Goal: Information Seeking & Learning: Learn about a topic

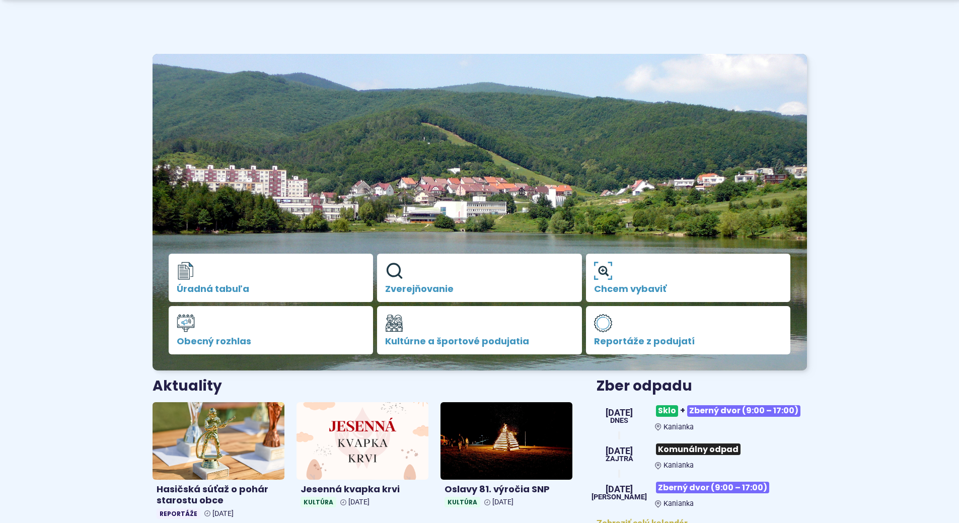
scroll to position [201, 0]
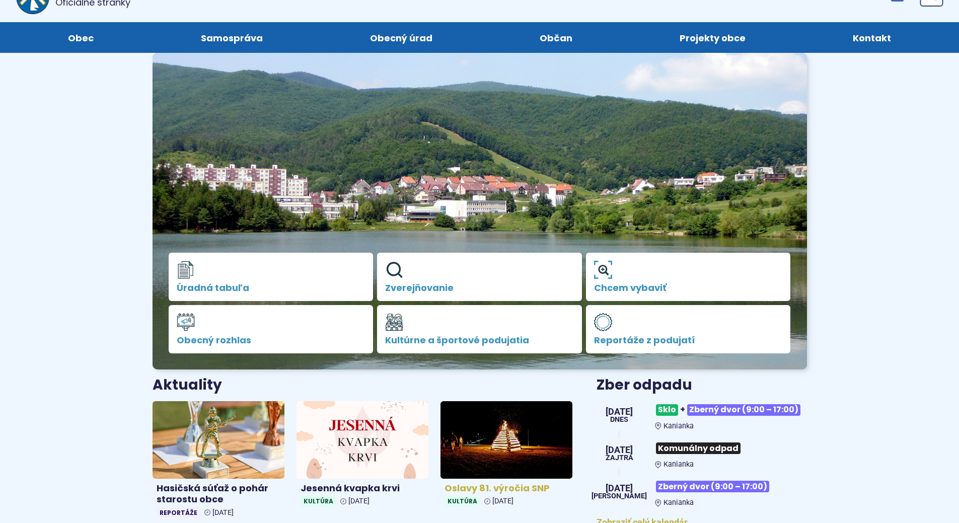
scroll to position [302, 0]
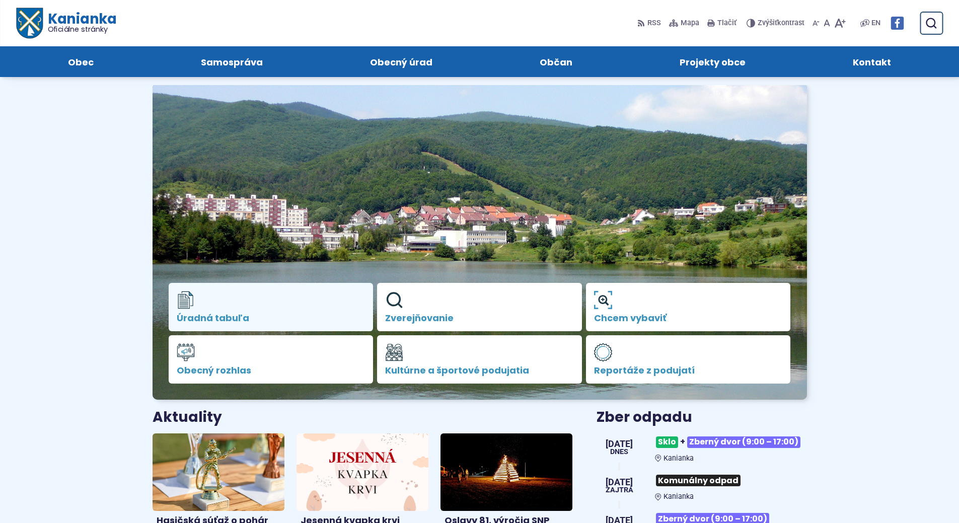
click at [240, 313] on span "Úradná tabuľa" at bounding box center [271, 318] width 189 height 10
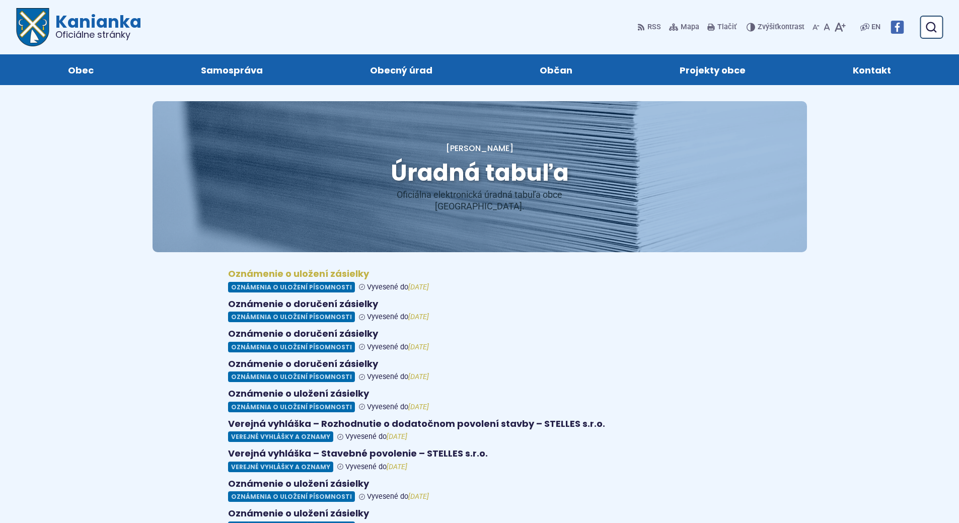
click at [344, 268] on figure at bounding box center [479, 280] width 503 height 24
click at [285, 298] on figure at bounding box center [479, 310] width 503 height 24
click at [297, 328] on figure at bounding box center [479, 340] width 503 height 24
click at [326, 358] on figure at bounding box center [479, 370] width 503 height 24
click at [347, 388] on figure at bounding box center [479, 400] width 503 height 24
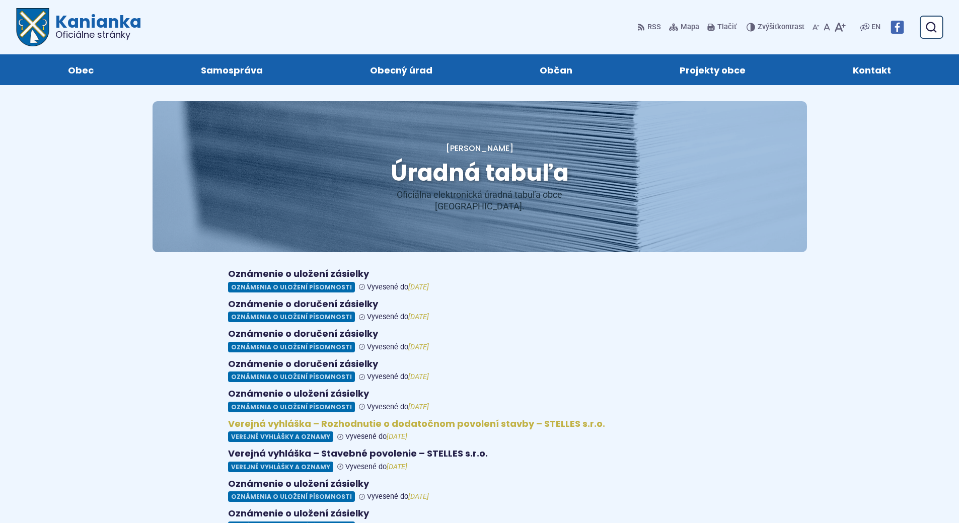
click at [354, 418] on figure at bounding box center [479, 430] width 503 height 24
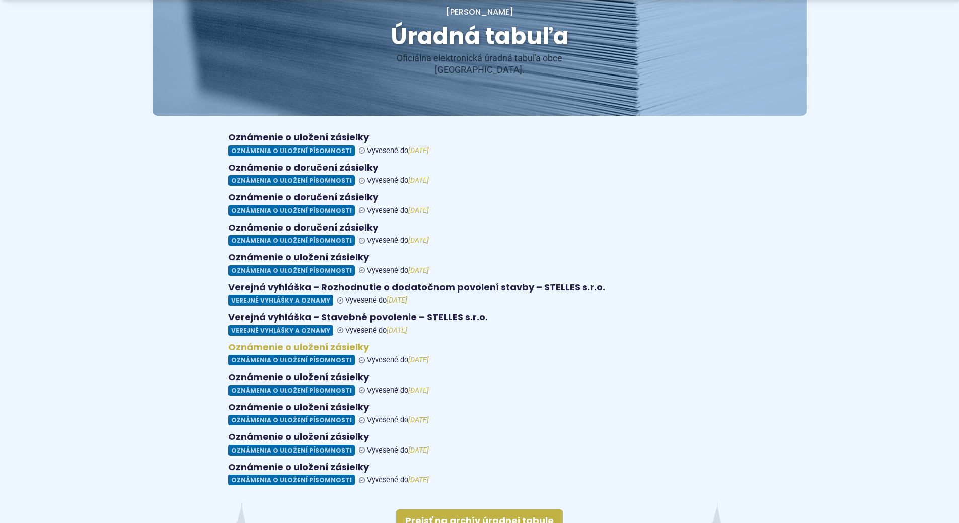
scroll to position [151, 0]
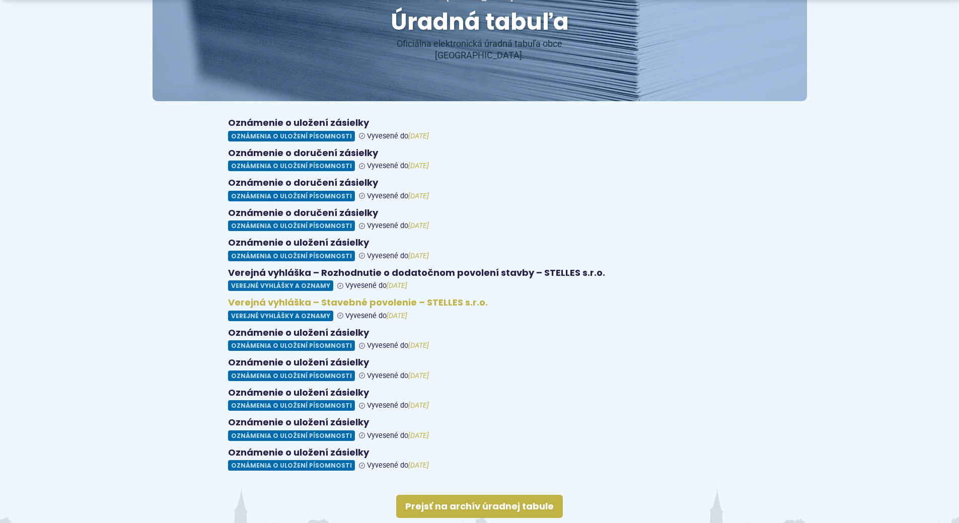
click at [348, 297] on figure at bounding box center [479, 309] width 503 height 24
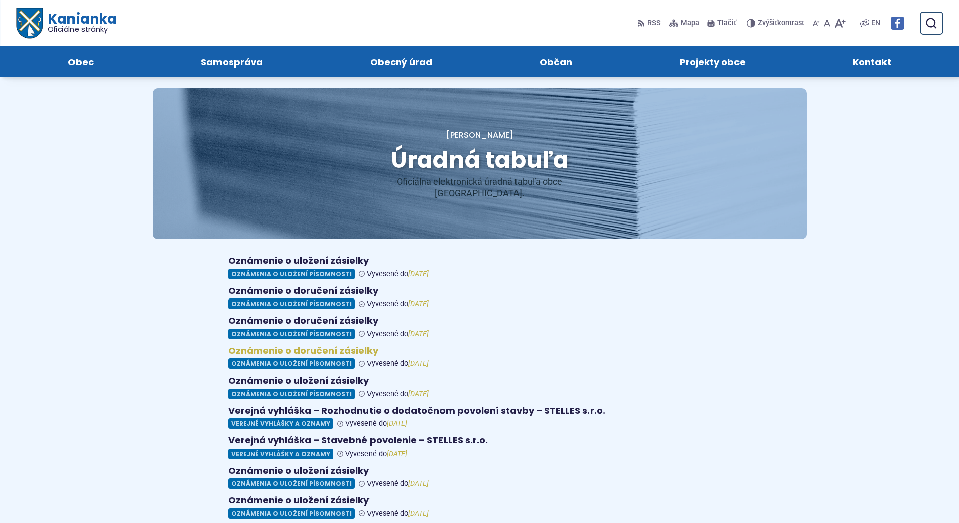
scroll to position [0, 0]
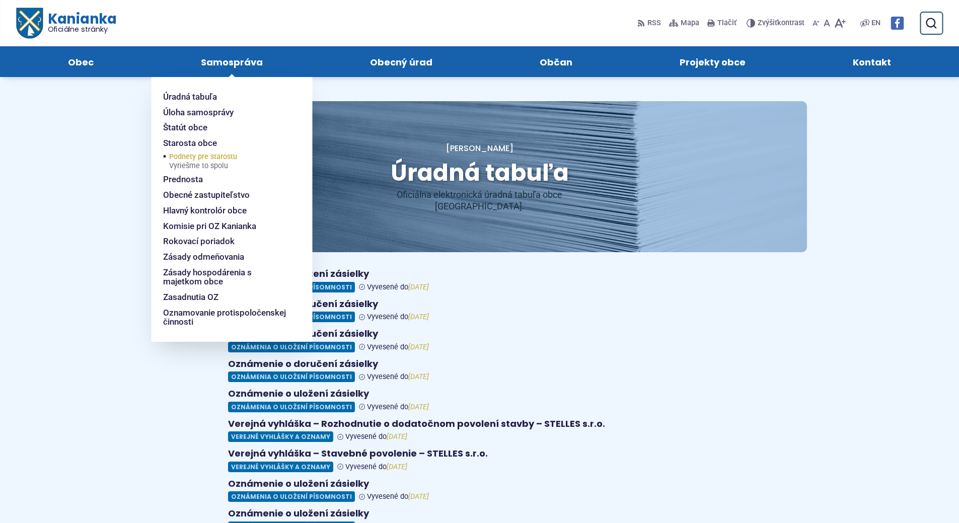
click at [222, 155] on span "Podnety pre starostu Vyriešme to spolu" at bounding box center [203, 161] width 68 height 21
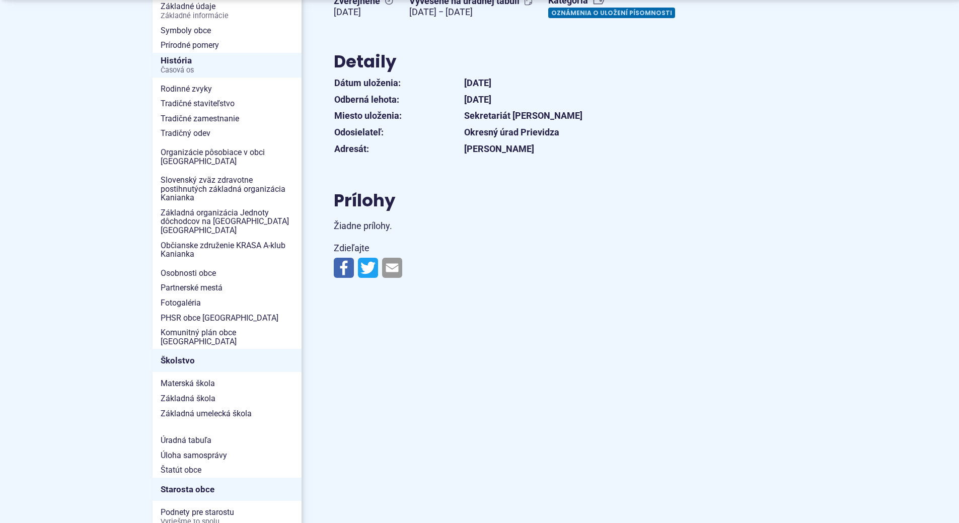
scroll to position [252, 0]
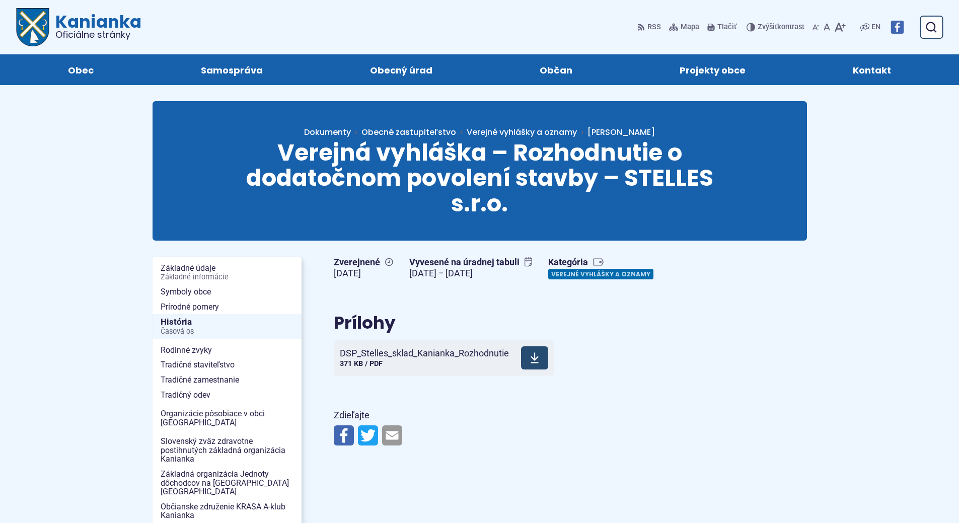
click at [531, 369] on span at bounding box center [534, 357] width 27 height 23
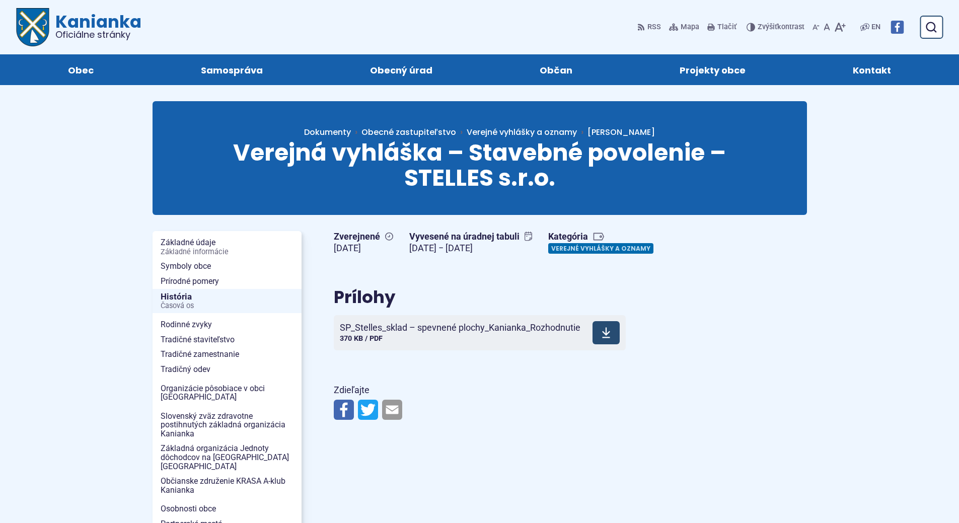
click at [597, 344] on span at bounding box center [605, 332] width 27 height 23
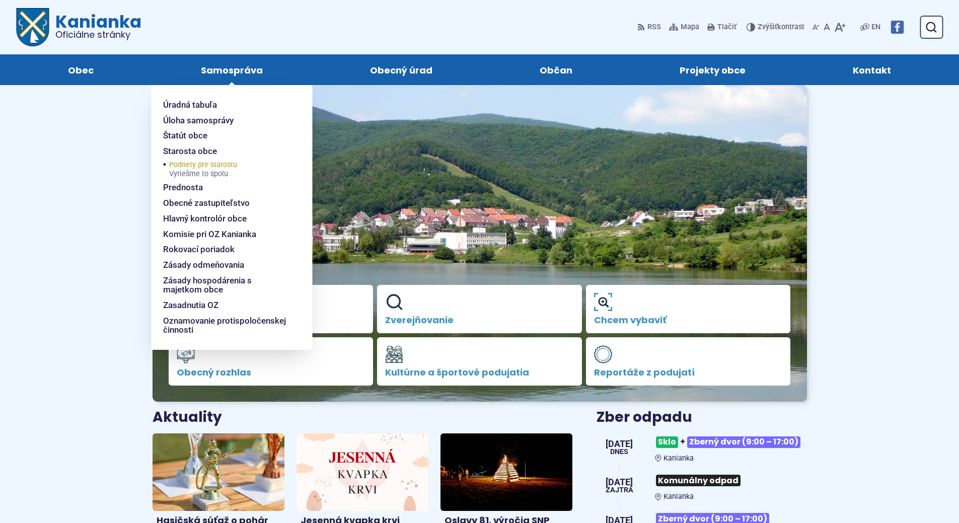
click at [216, 168] on span "Podnety pre starostu Vyriešme to spolu" at bounding box center [203, 169] width 68 height 21
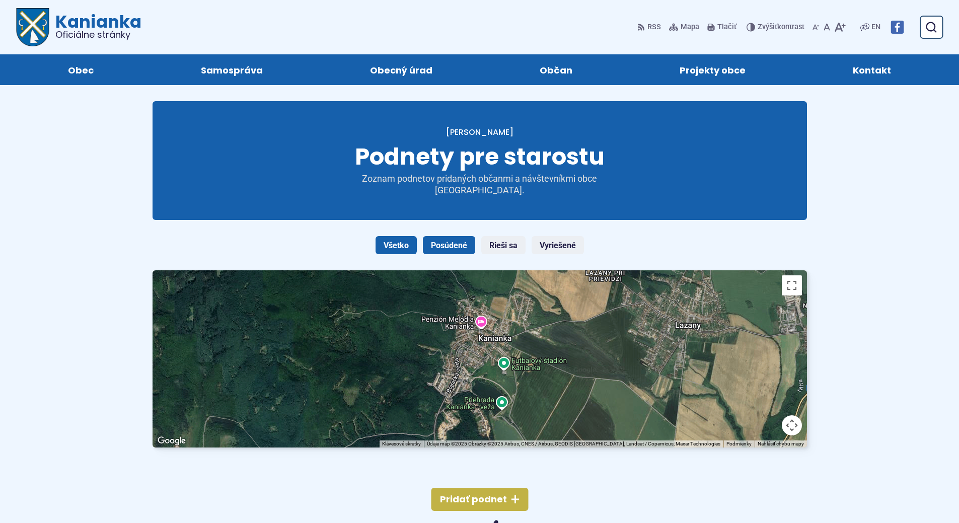
click at [456, 246] on link "Posúdené" at bounding box center [449, 245] width 52 height 18
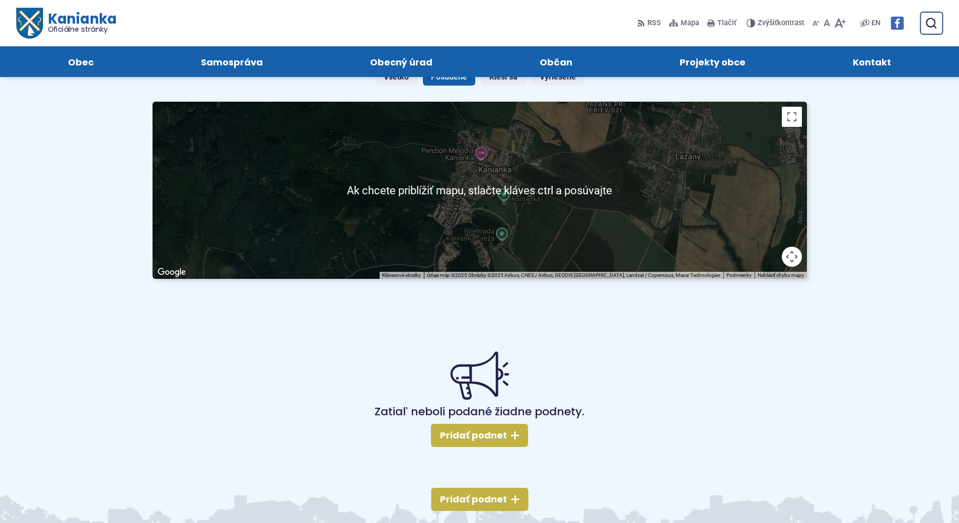
scroll to position [149, 0]
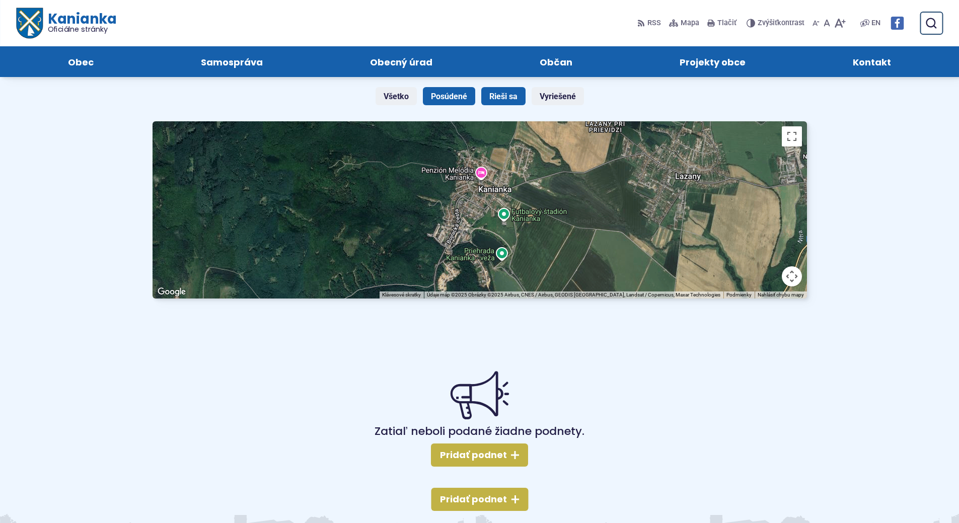
click at [500, 100] on link "Rieši sa" at bounding box center [503, 96] width 44 height 18
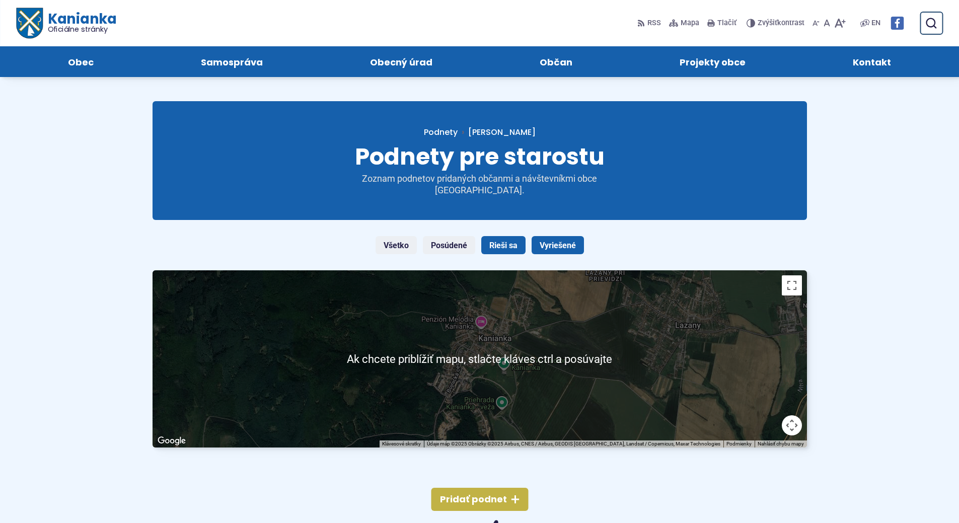
click at [561, 247] on link "Vyriešené" at bounding box center [557, 245] width 52 height 18
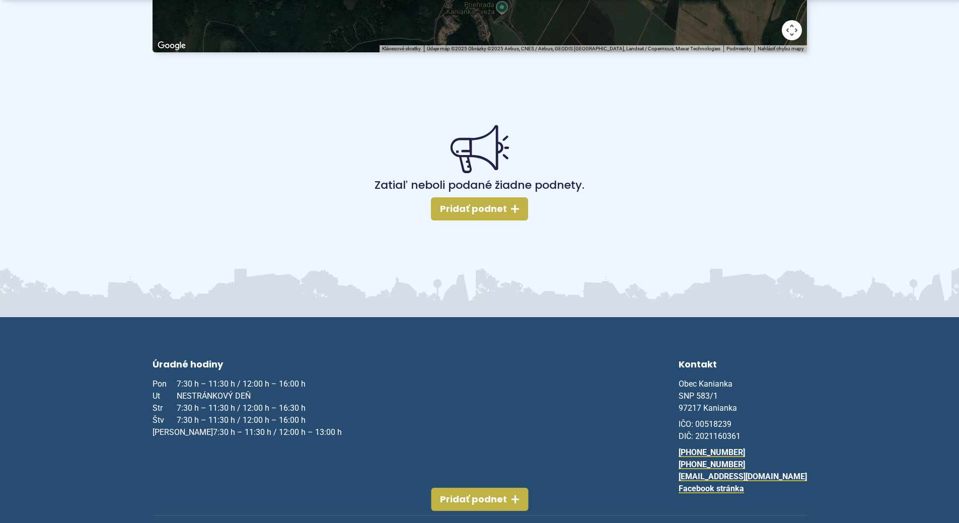
scroll to position [451, 0]
